Goal: Transaction & Acquisition: Obtain resource

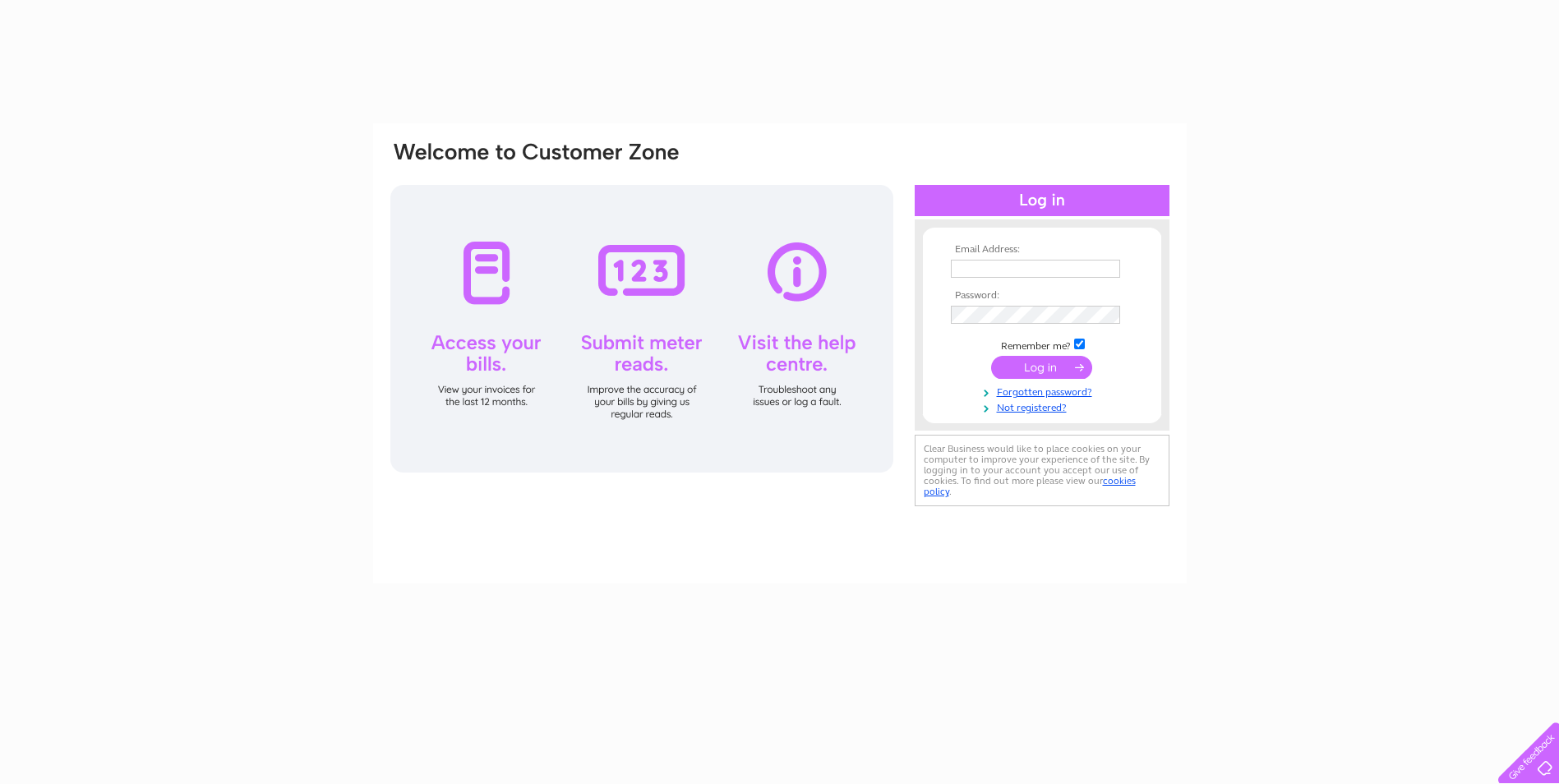
type input "jackie@vmssolutions.co.uk"
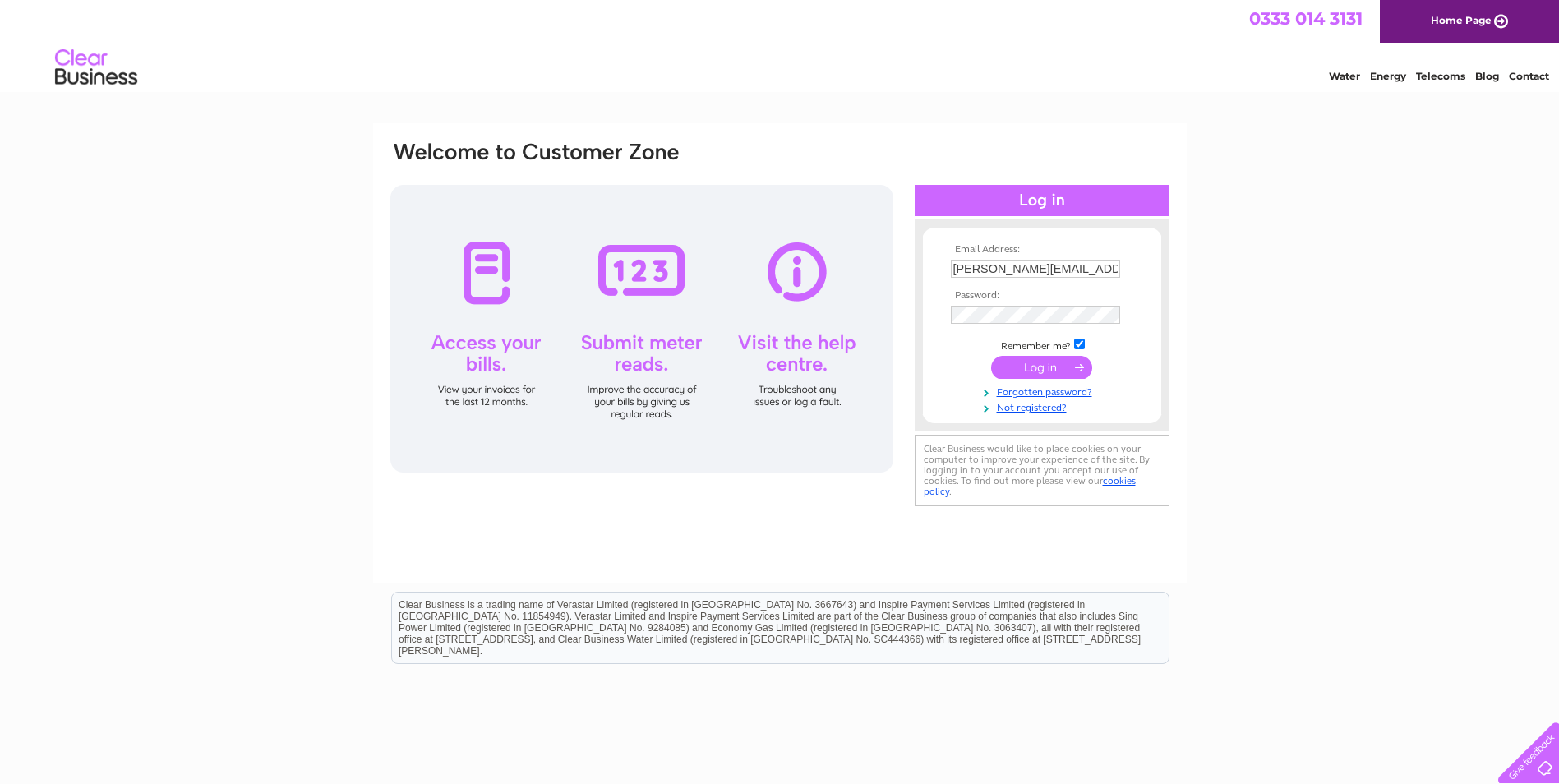
drag, startPoint x: 0, startPoint y: 0, endPoint x: 1051, endPoint y: 371, distance: 1114.6
click at [1051, 371] on input "submit" at bounding box center [1041, 367] width 101 height 23
click at [1057, 367] on input "submit" at bounding box center [1041, 367] width 101 height 23
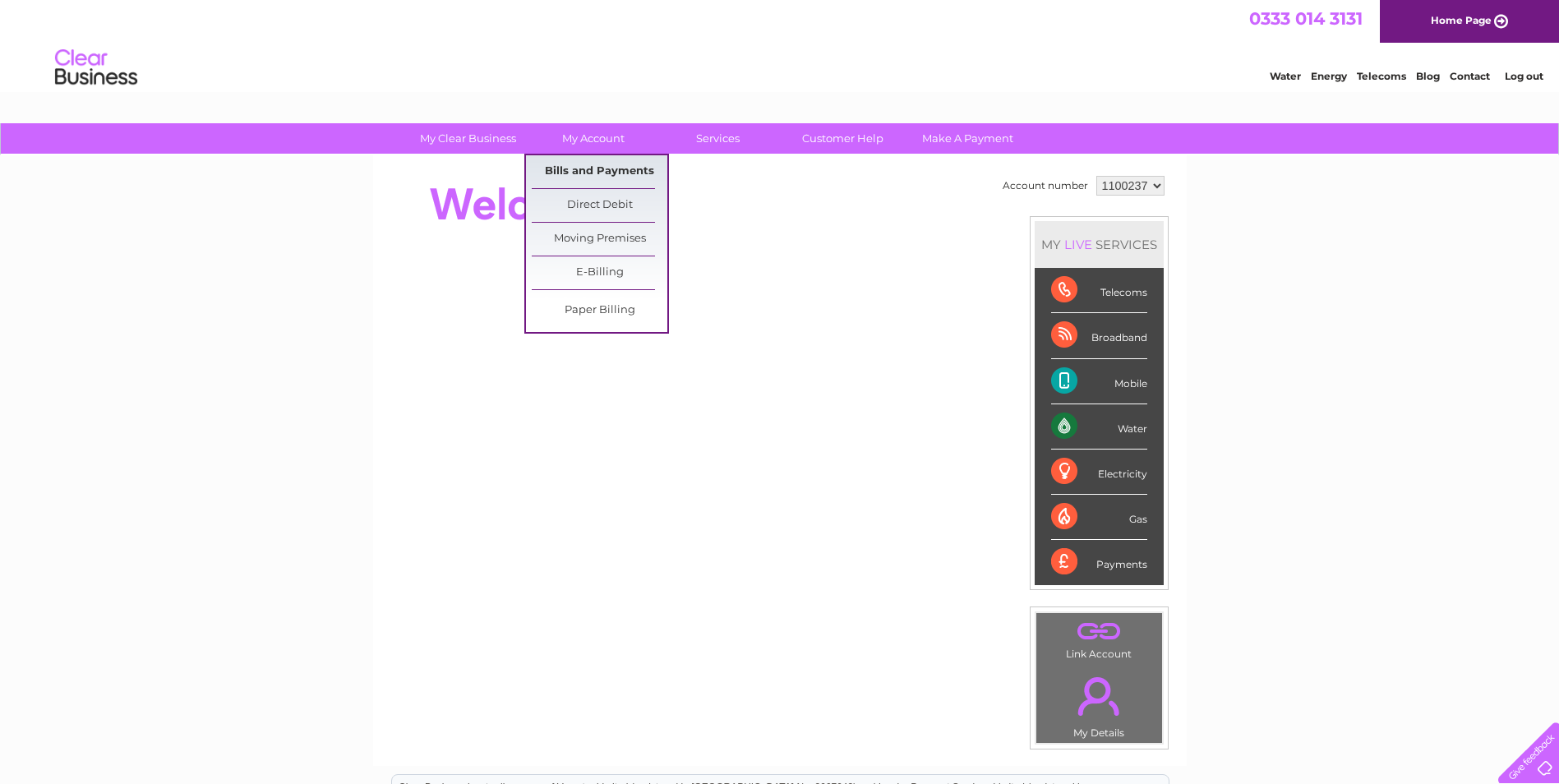
click at [573, 167] on link "Bills and Payments" at bounding box center [600, 172] width 136 height 33
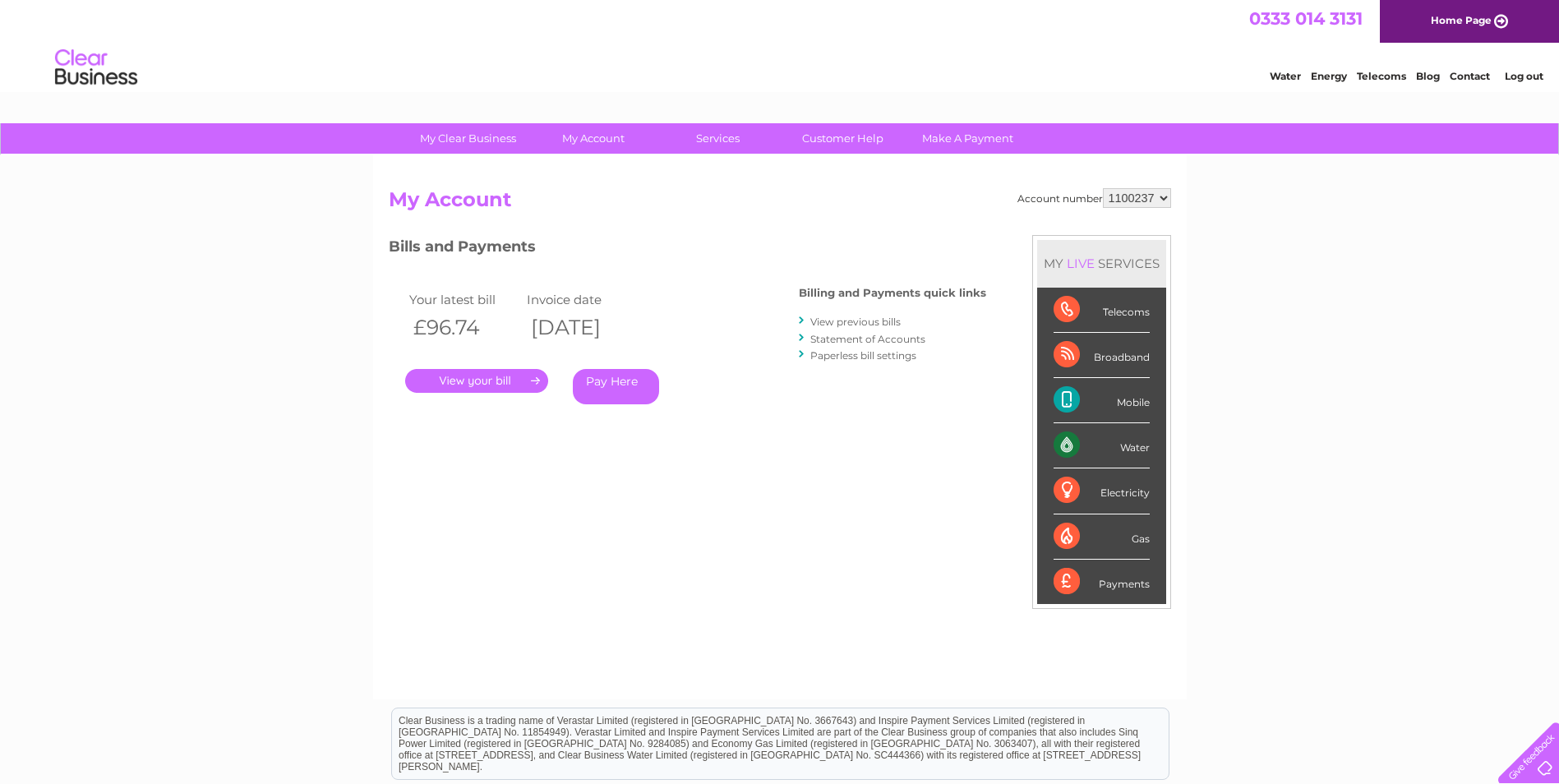
click at [470, 375] on link "." at bounding box center [477, 380] width 143 height 24
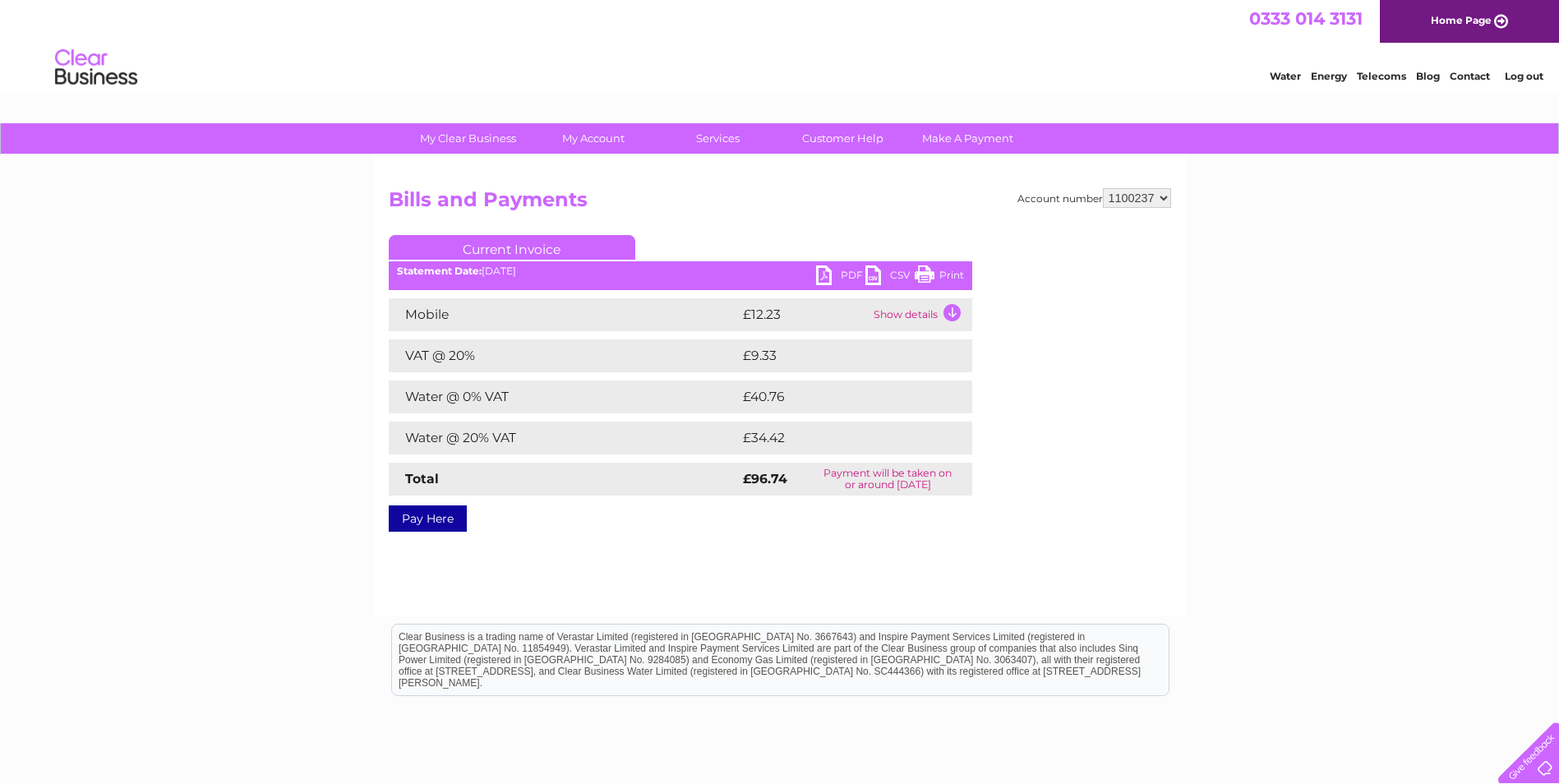
click at [852, 273] on link "PDF" at bounding box center [841, 277] width 49 height 24
click at [1527, 80] on link "Log out" at bounding box center [1524, 76] width 39 height 12
